Goal: Task Accomplishment & Management: Complete application form

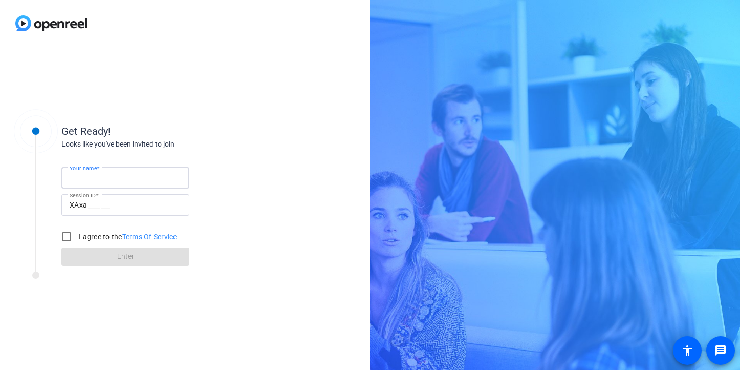
click at [102, 172] on input "Your name" at bounding box center [126, 178] width 112 height 12
type input "[PERSON_NAME]"
click at [64, 237] on input "I agree to the Terms Of Service" at bounding box center [66, 236] width 20 height 20
checkbox input "true"
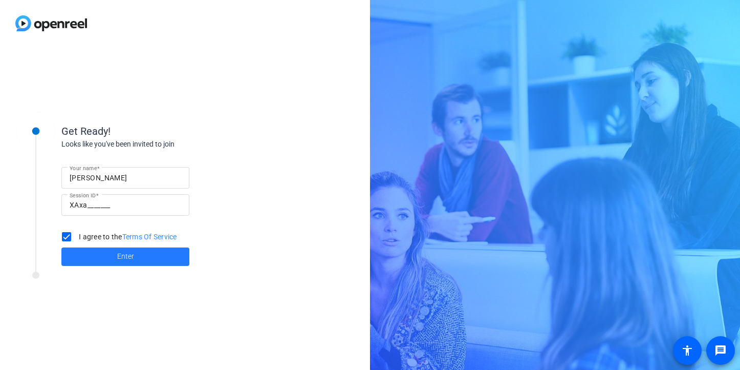
click at [106, 259] on span at bounding box center [125, 256] width 128 height 25
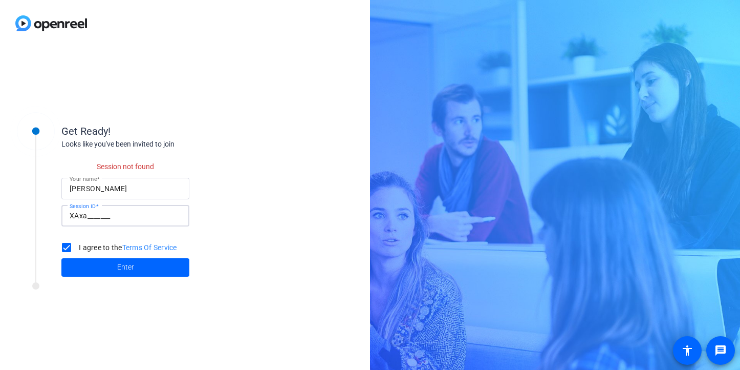
drag, startPoint x: 114, startPoint y: 216, endPoint x: 89, endPoint y: 216, distance: 25.6
click at [89, 216] on input "XAxa_______" at bounding box center [126, 215] width 112 height 12
click at [115, 215] on input "XAxa_______" at bounding box center [126, 215] width 112 height 12
drag, startPoint x: 115, startPoint y: 215, endPoint x: 101, endPoint y: 216, distance: 13.9
click at [101, 216] on input "XAxa_______" at bounding box center [126, 215] width 112 height 12
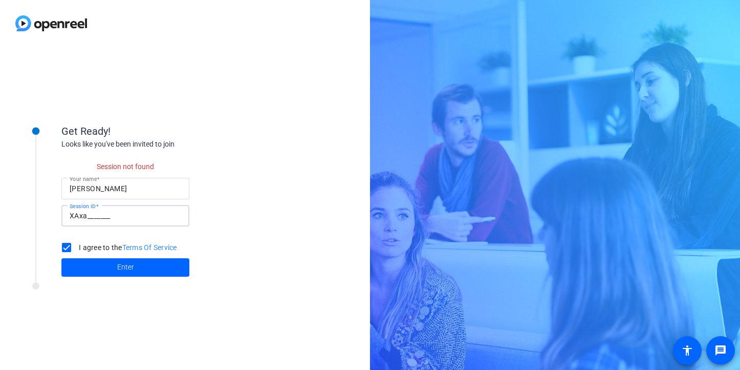
click at [101, 214] on input "XAxa_______" at bounding box center [126, 215] width 112 height 12
click at [110, 219] on input "XAxa_______" at bounding box center [126, 215] width 112 height 12
click at [115, 212] on input "XAxa_______" at bounding box center [126, 215] width 112 height 12
drag, startPoint x: 108, startPoint y: 214, endPoint x: 121, endPoint y: 216, distance: 12.9
click at [121, 216] on input "XAxa_______" at bounding box center [126, 215] width 112 height 12
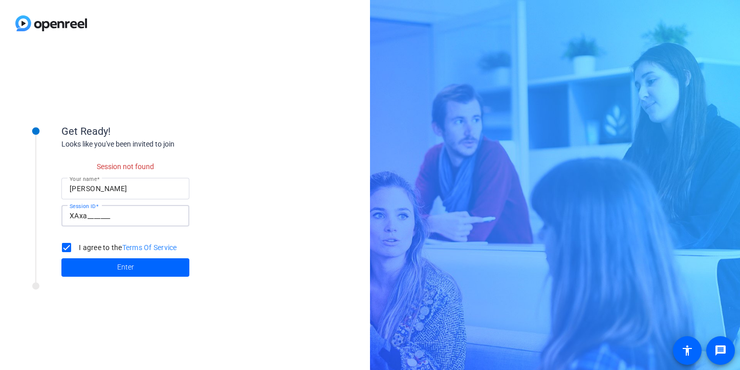
click at [106, 185] on input "[PERSON_NAME]" at bounding box center [126, 188] width 112 height 12
type input "[PERSON_NAME]"
click at [104, 217] on input "XAxa_______" at bounding box center [126, 215] width 112 height 12
click at [87, 216] on input "XAxa_______" at bounding box center [126, 215] width 112 height 12
click at [73, 215] on input "XAxa_______" at bounding box center [126, 215] width 112 height 12
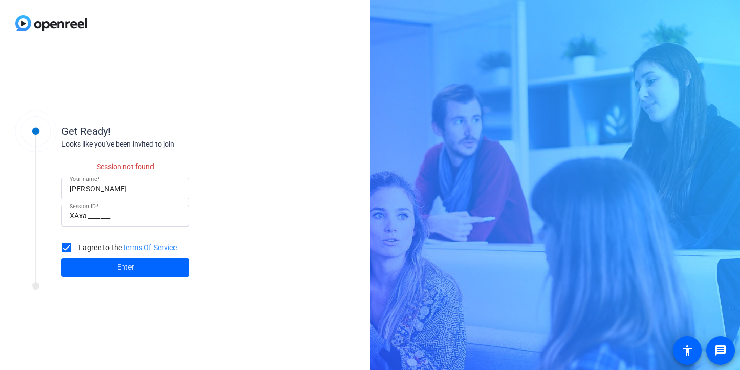
drag, startPoint x: 68, startPoint y: 219, endPoint x: 80, endPoint y: 219, distance: 11.8
click at [80, 219] on div "Session ID XAxa_______" at bounding box center [125, 216] width 128 height 22
drag, startPoint x: 80, startPoint y: 219, endPoint x: 116, endPoint y: 221, distance: 35.9
click at [116, 221] on div "XAxa_______" at bounding box center [126, 216] width 112 height 22
click at [110, 236] on div at bounding box center [125, 231] width 128 height 11
